Goal: Navigation & Orientation: Understand site structure

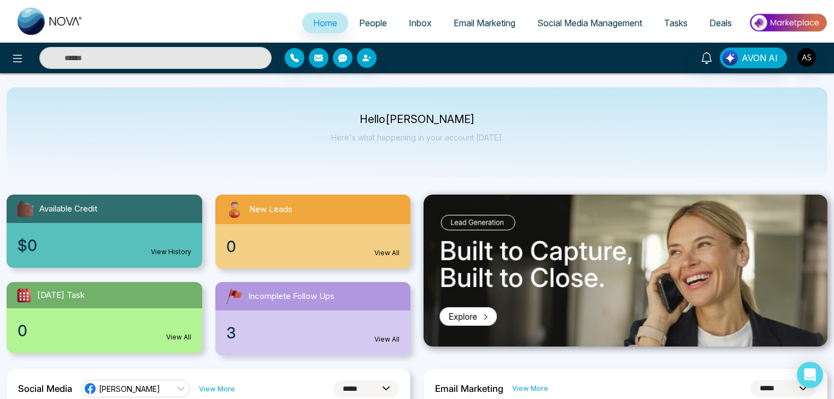
select select "*"
click at [723, 23] on span "Deals" at bounding box center [720, 22] width 22 height 11
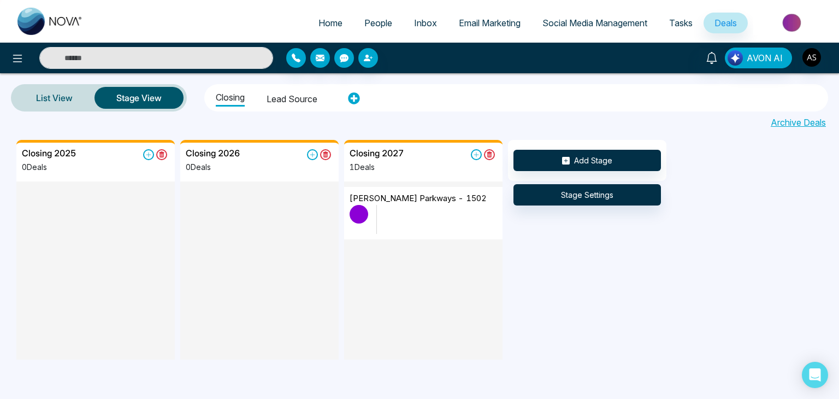
click at [778, 22] on img at bounding box center [792, 22] width 79 height 25
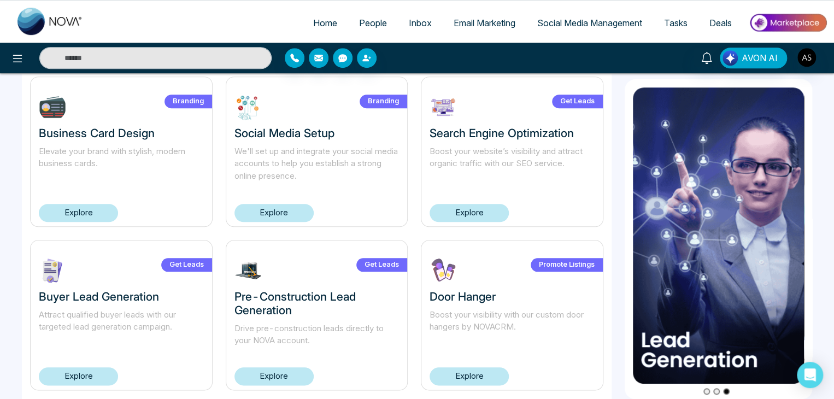
scroll to position [406, 0]
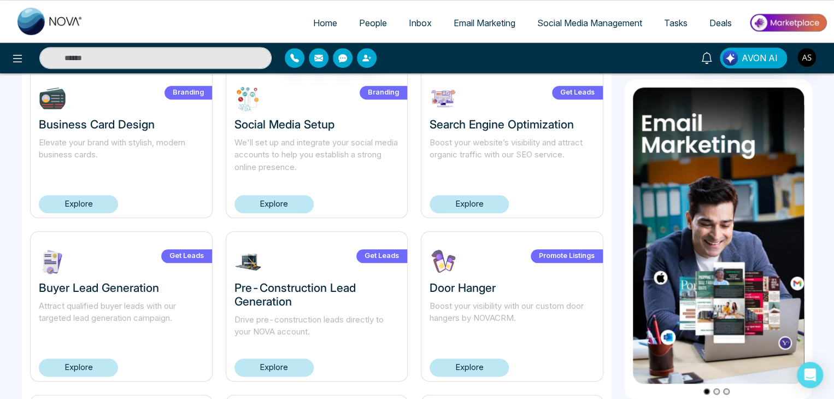
click at [96, 363] on link "Explore" at bounding box center [78, 367] width 79 height 18
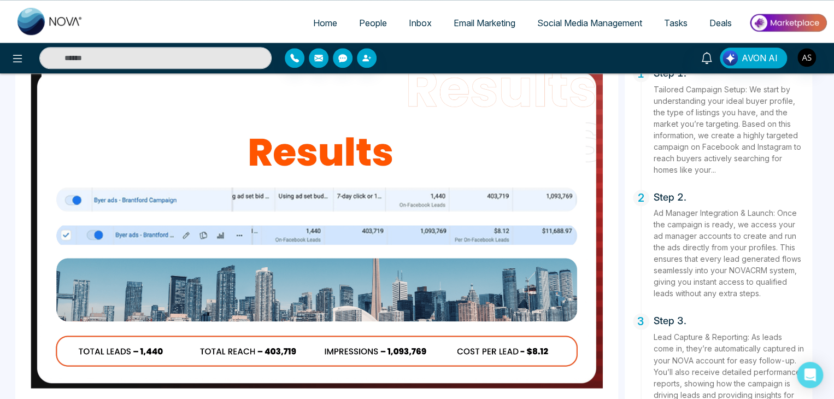
scroll to position [723, 0]
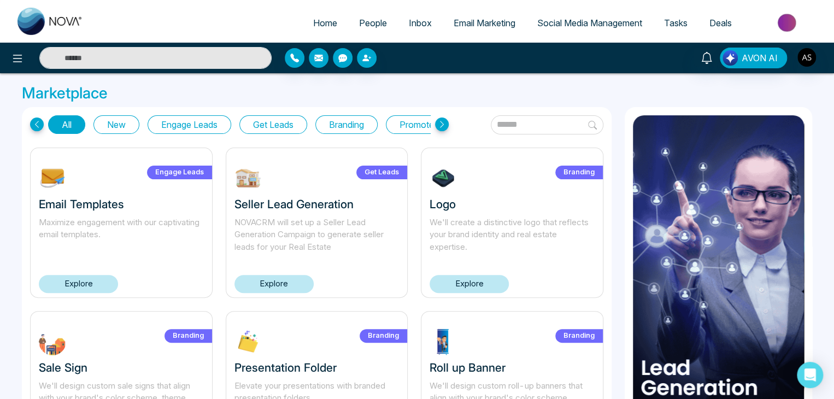
click at [434, 210] on h3 "Logo" at bounding box center [511, 204] width 165 height 14
click at [447, 201] on h3 "Logo" at bounding box center [511, 204] width 165 height 14
click at [93, 206] on h3 "Email Templates" at bounding box center [121, 204] width 165 height 14
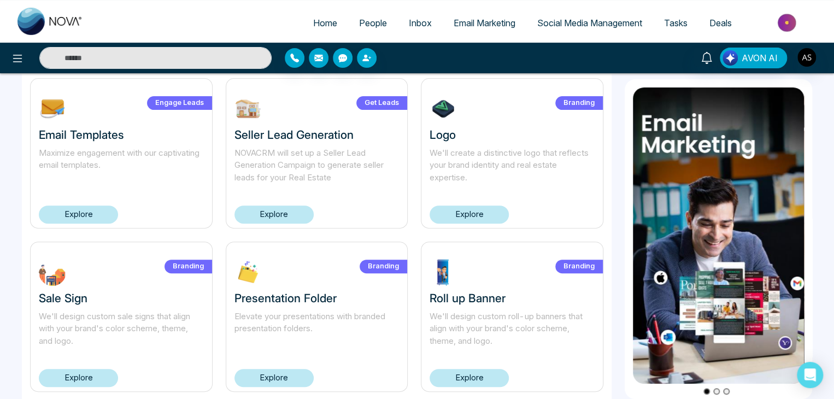
scroll to position [70, 0]
click at [102, 218] on link "Explore" at bounding box center [78, 214] width 79 height 18
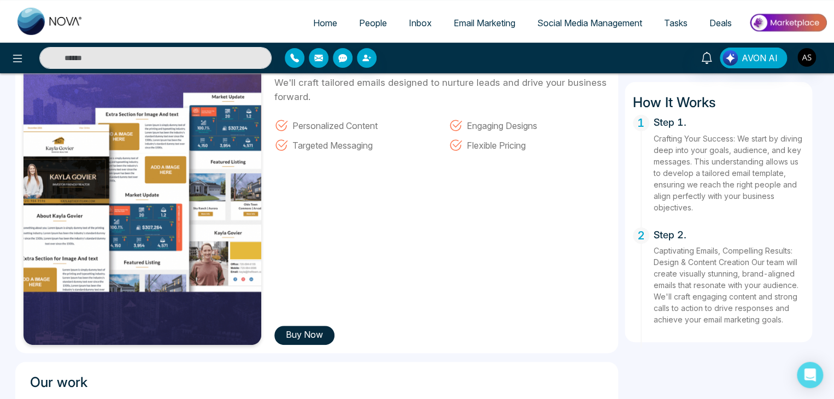
scroll to position [78, 0]
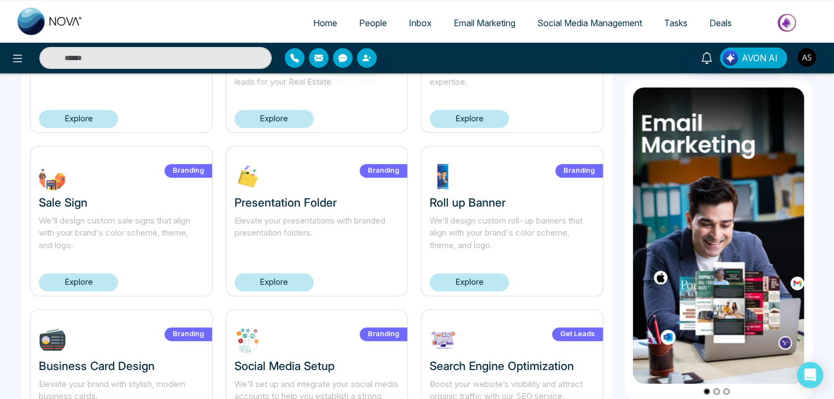
scroll to position [167, 0]
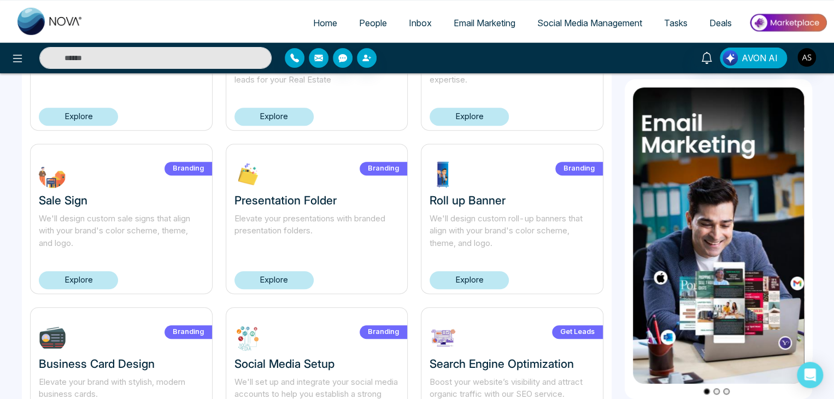
click at [81, 277] on link "Explore" at bounding box center [78, 280] width 79 height 18
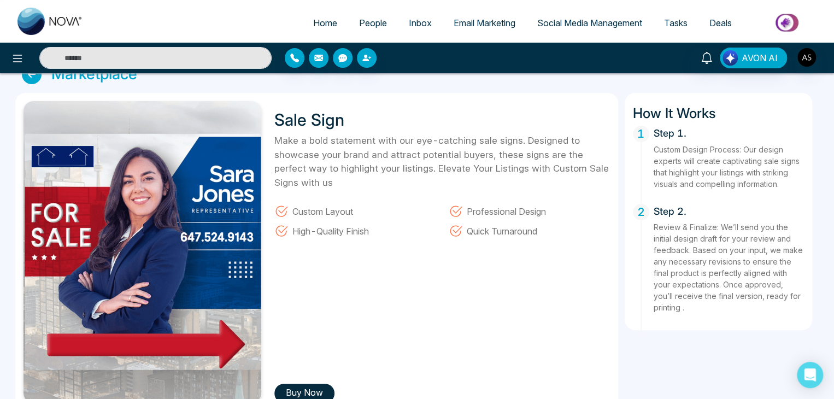
scroll to position [21, 0]
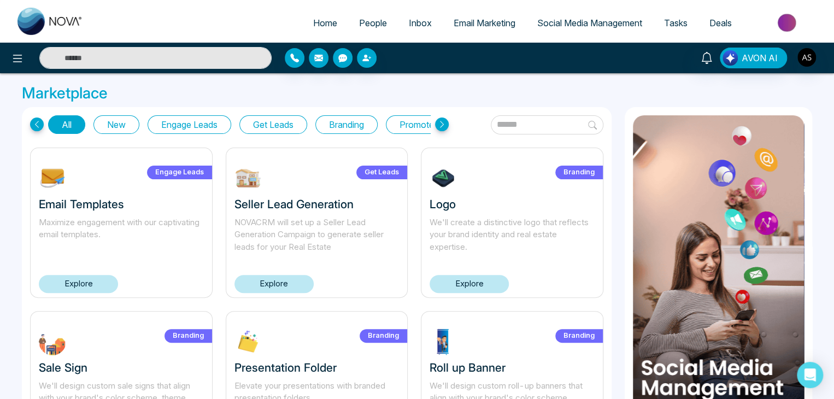
click at [43, 121] on icon at bounding box center [37, 124] width 14 height 14
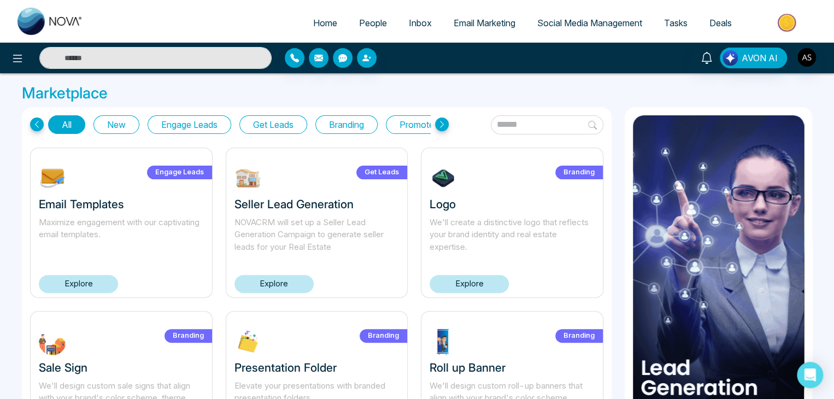
click at [315, 22] on span "Home" at bounding box center [325, 22] width 24 height 11
select select "*"
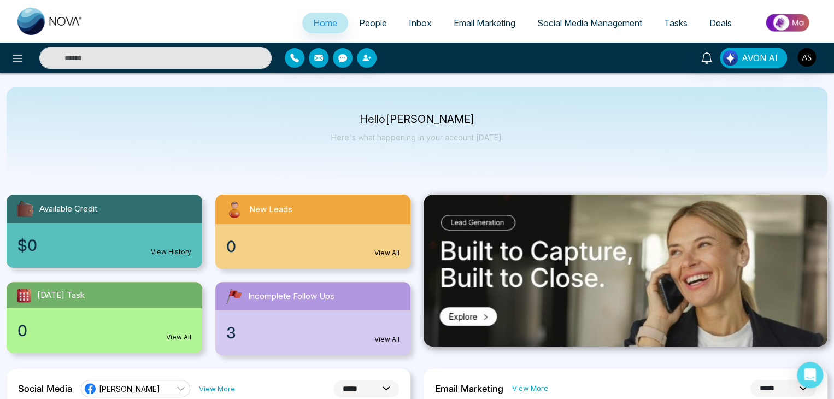
click at [370, 18] on span "People" at bounding box center [373, 22] width 28 height 11
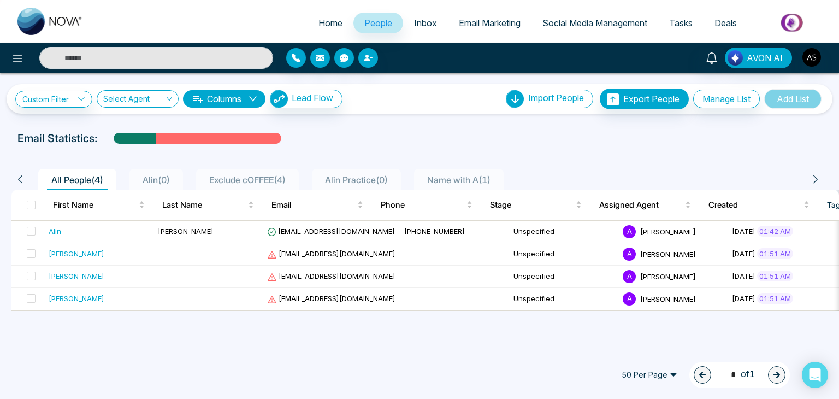
click at [500, 32] on link "Email Marketing" at bounding box center [490, 23] width 84 height 21
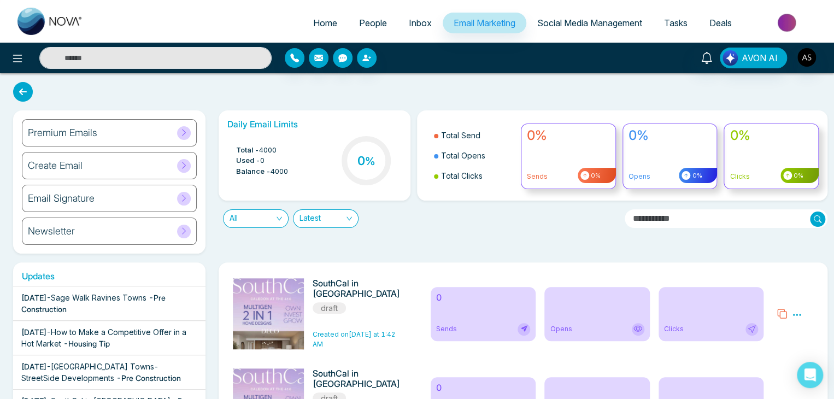
click at [631, 25] on span "Social Media Management" at bounding box center [589, 22] width 105 height 11
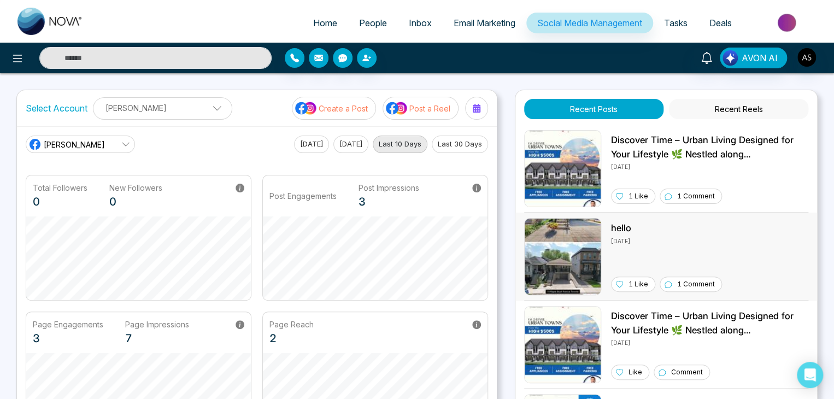
scroll to position [2, 0]
